Goal: Information Seeking & Learning: Learn about a topic

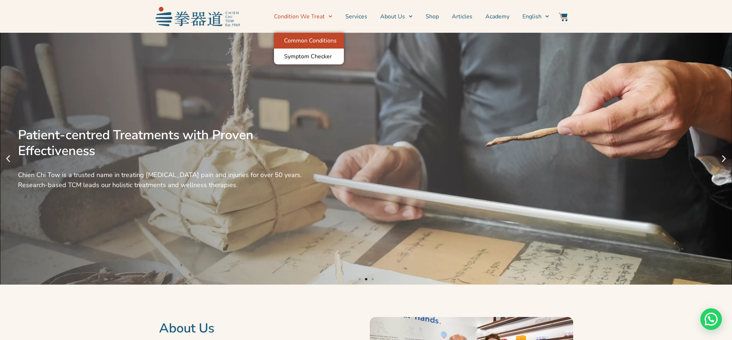
click at [313, 41] on link "Common Conditions" at bounding box center [309, 41] width 70 height 16
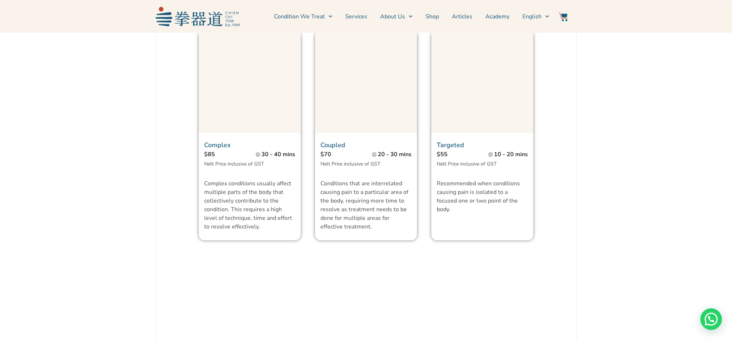
scroll to position [540, 0]
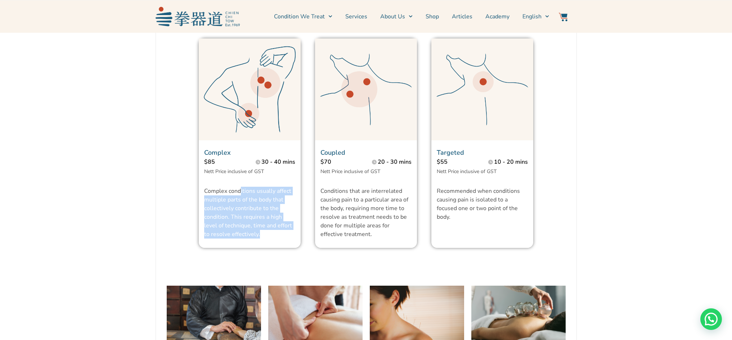
drag, startPoint x: 240, startPoint y: 208, endPoint x: 271, endPoint y: 261, distance: 60.9
click at [271, 248] on div "Complex conditions usually affect multiple parts of the body that collectively …" at bounding box center [249, 217] width 91 height 61
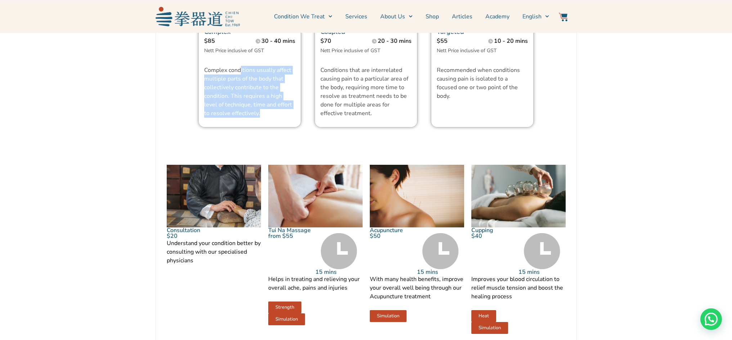
scroll to position [684, 0]
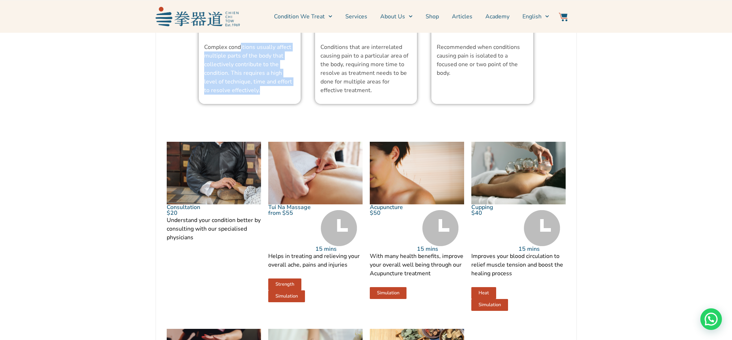
click at [319, 171] on img at bounding box center [315, 173] width 94 height 63
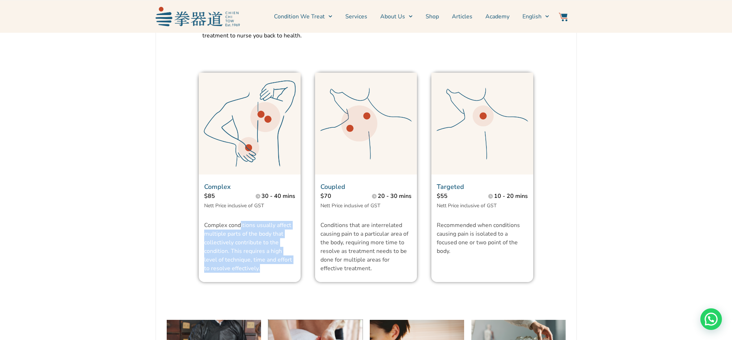
scroll to position [504, 0]
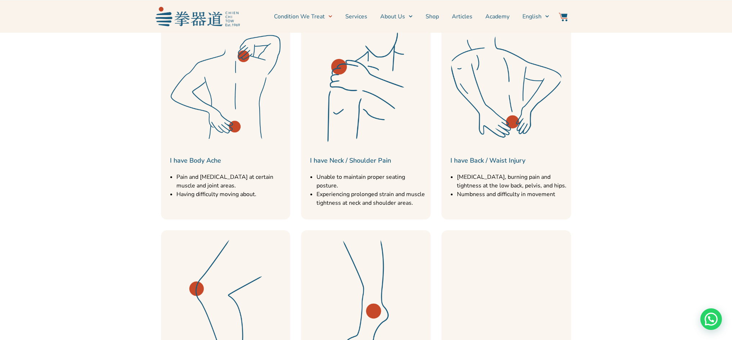
scroll to position [288, 0]
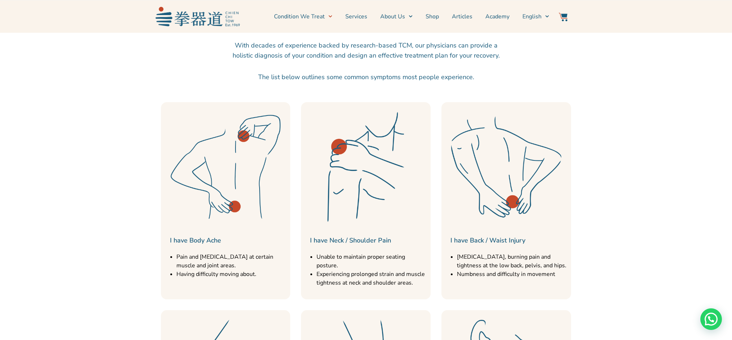
click at [230, 188] on img at bounding box center [225, 167] width 122 height 122
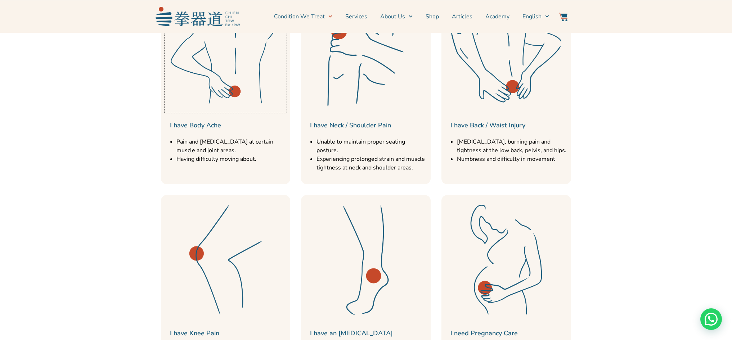
scroll to position [468, 0]
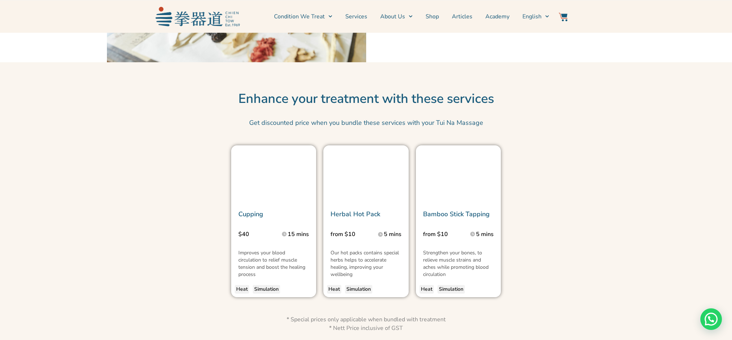
scroll to position [864, 0]
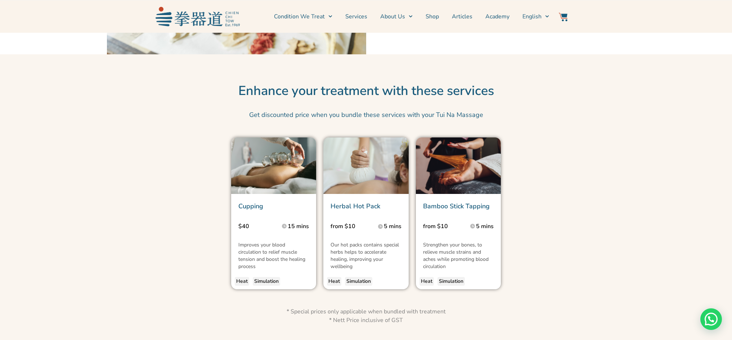
click at [269, 172] on img at bounding box center [273, 166] width 85 height 57
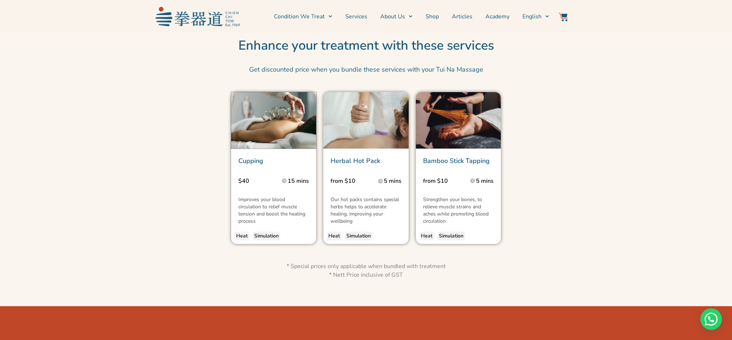
scroll to position [936, 0]
